Goal: Transaction & Acquisition: Purchase product/service

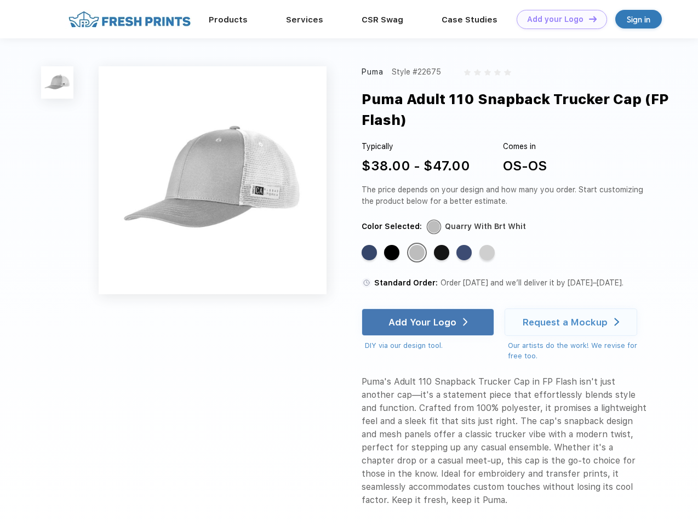
click at [558, 19] on link "Add your Logo Design Tool" at bounding box center [561, 19] width 90 height 19
click at [0, 0] on div "Design Tool" at bounding box center [0, 0] width 0 height 0
click at [588, 19] on link "Add your Logo Design Tool" at bounding box center [561, 19] width 90 height 19
click at [58, 82] on img at bounding box center [57, 82] width 32 height 32
click at [370, 253] on div "Standard Color" at bounding box center [368, 252] width 15 height 15
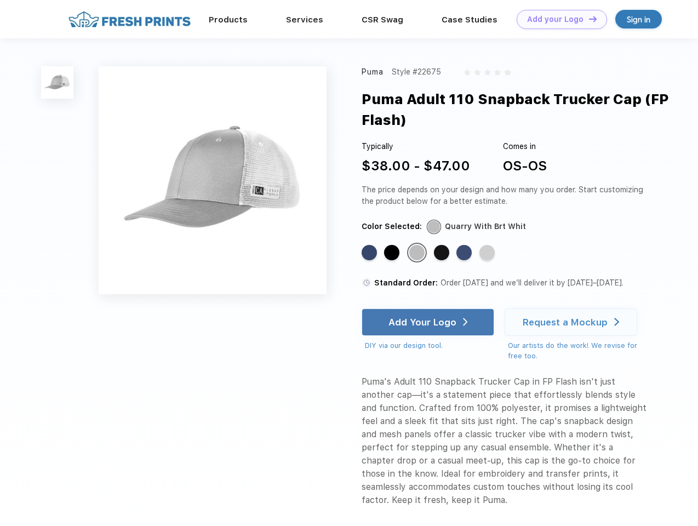
click at [393, 253] on div "Standard Color" at bounding box center [391, 252] width 15 height 15
click at [418, 253] on div "Standard Color" at bounding box center [416, 252] width 15 height 15
click at [443, 253] on div "Standard Color" at bounding box center [441, 252] width 15 height 15
click at [465, 253] on div "Standard Color" at bounding box center [463, 252] width 15 height 15
click at [488, 253] on div "Standard Color" at bounding box center [486, 252] width 15 height 15
